Goal: Task Accomplishment & Management: Manage account settings

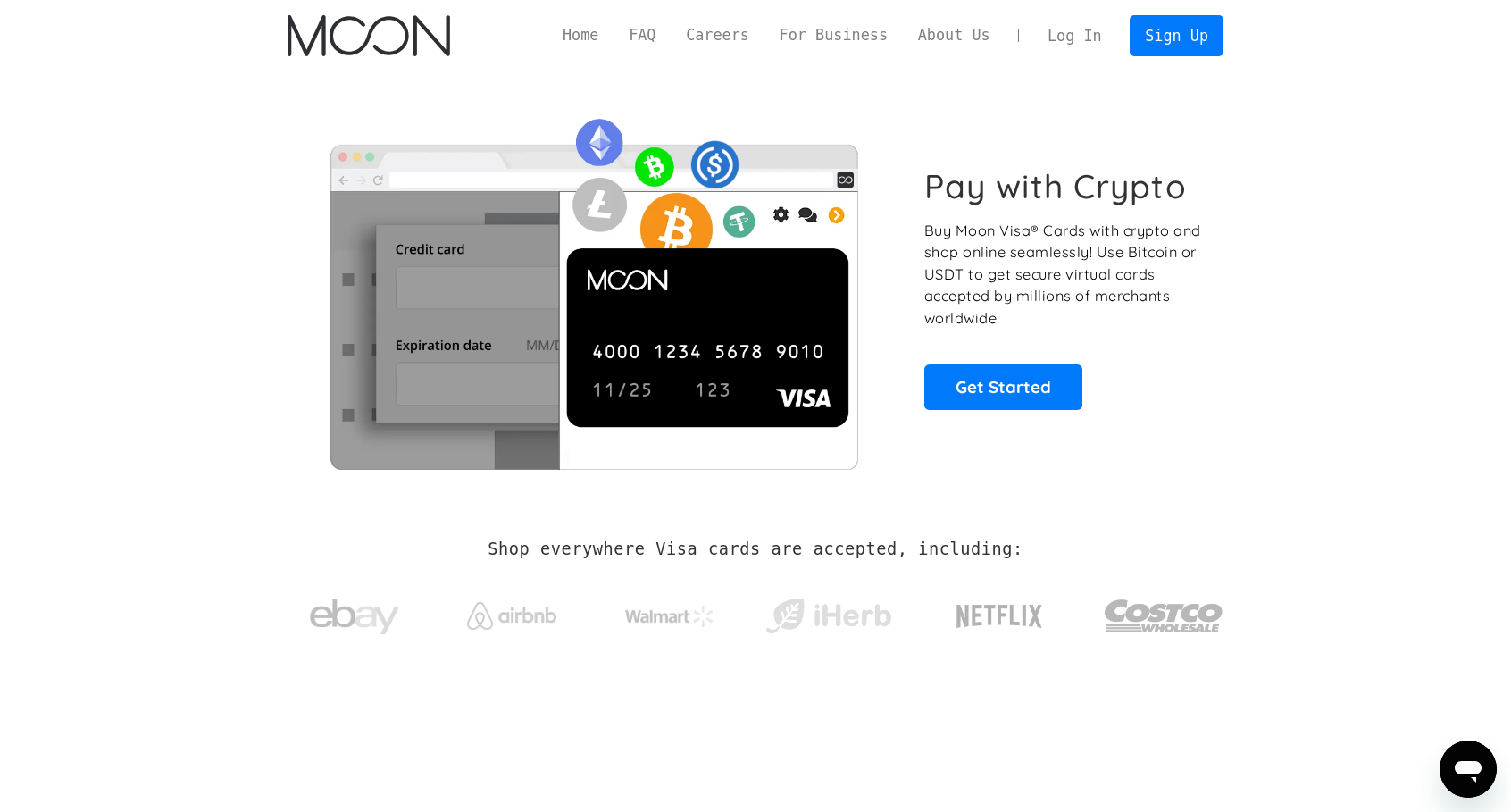
drag, startPoint x: 88, startPoint y: 377, endPoint x: 202, endPoint y: 336, distance: 121.1
click at [90, 376] on section "Pay with Crypto Buy Moon Visa® Cards with crypto and shop online seamlessly! Us…" at bounding box center [755, 288] width 1511 height 433
click at [1063, 35] on link "Log In" at bounding box center [1073, 35] width 84 height 39
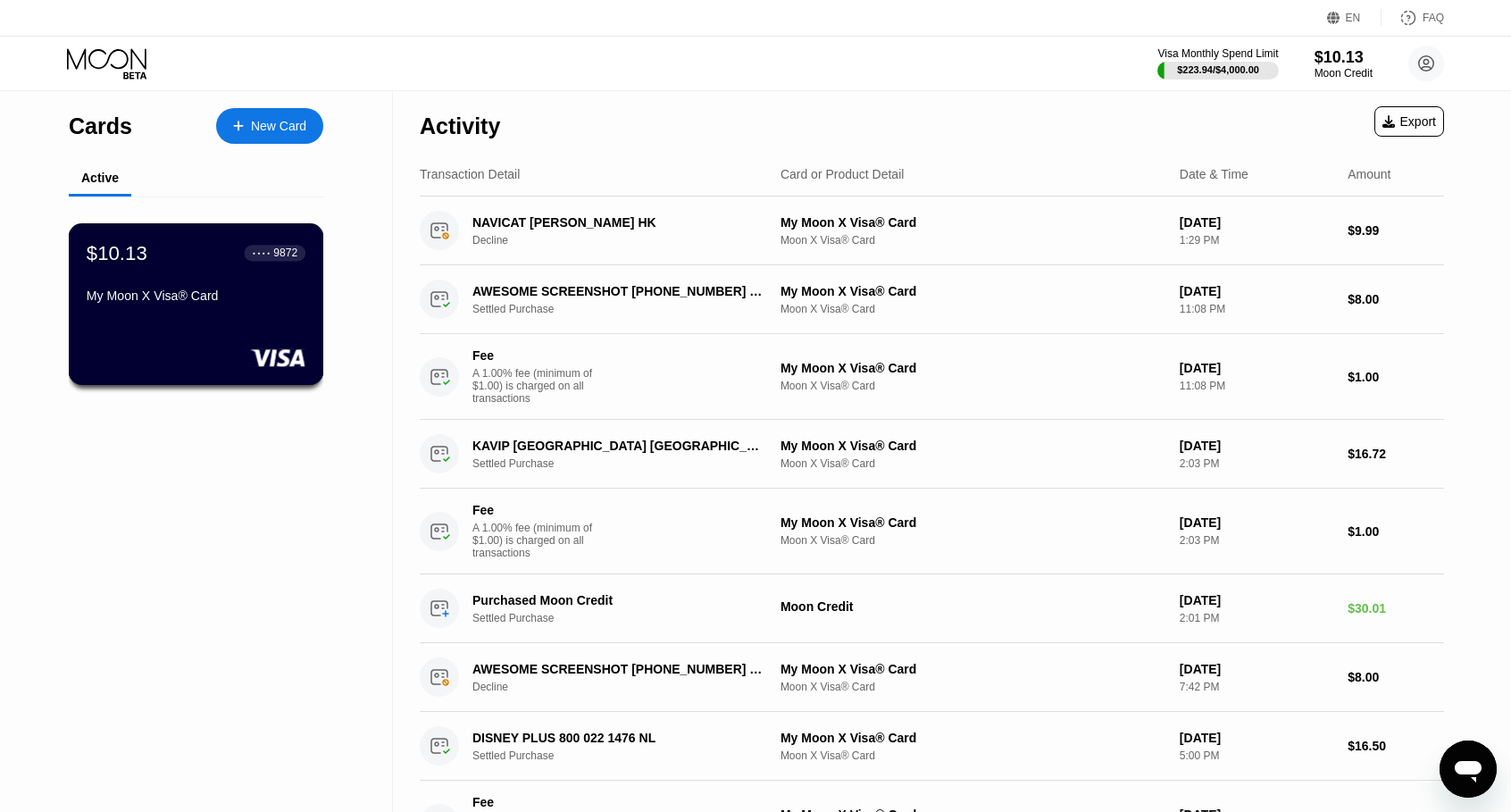
click at [210, 301] on div "My Moon X Visa® Card" at bounding box center [196, 296] width 219 height 14
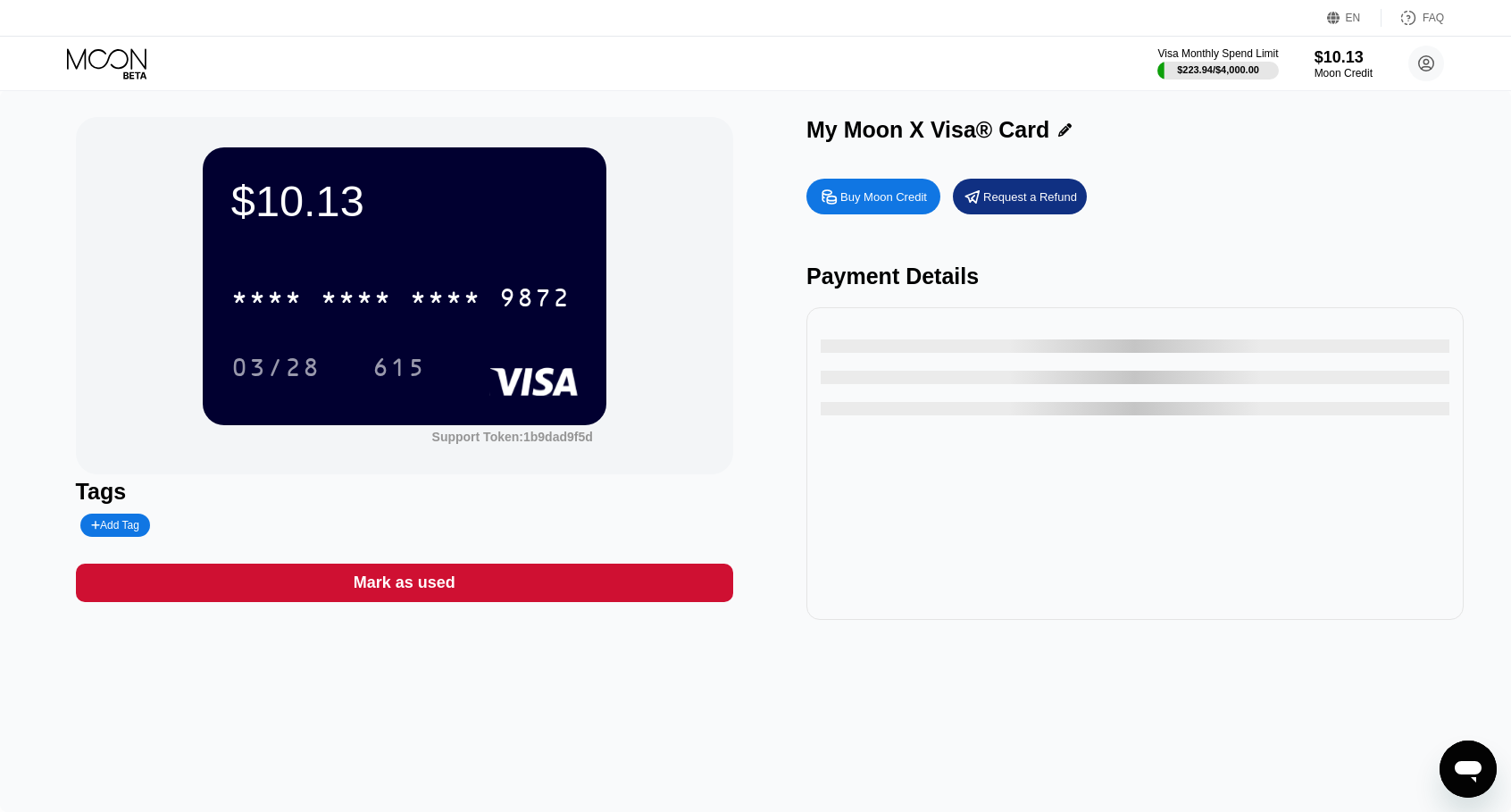
click at [364, 307] on div "* * * *" at bounding box center [355, 300] width 71 height 29
